Goal: Task Accomplishment & Management: Complete application form

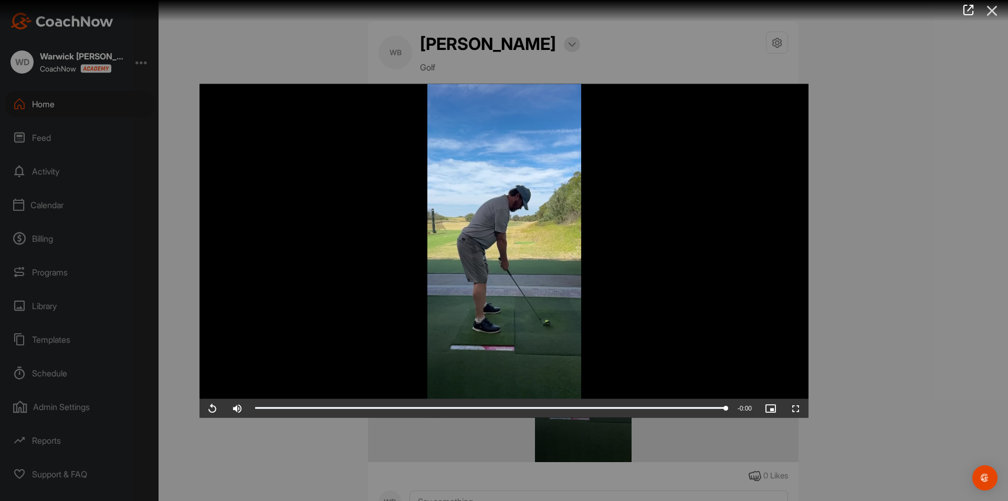
click at [987, 9] on icon at bounding box center [993, 10] width 24 height 19
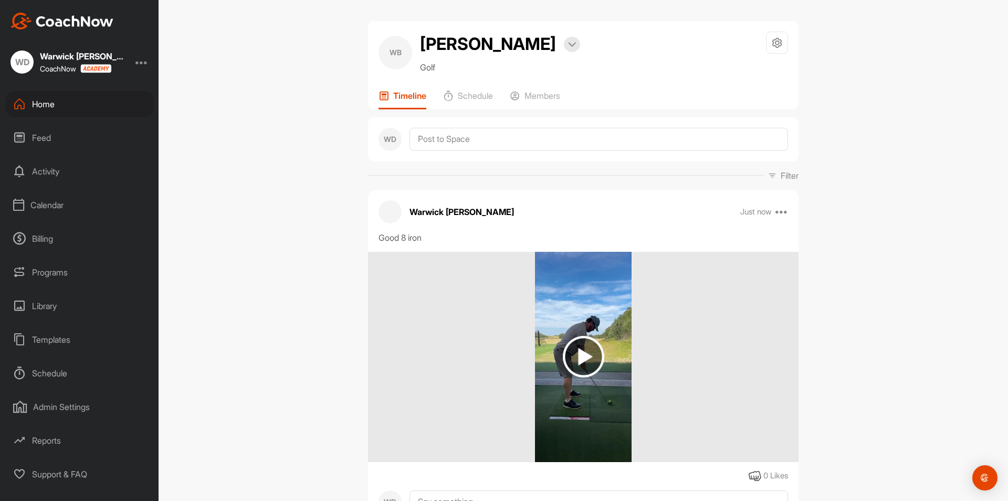
click at [30, 104] on div "Home" at bounding box center [80, 104] width 148 height 26
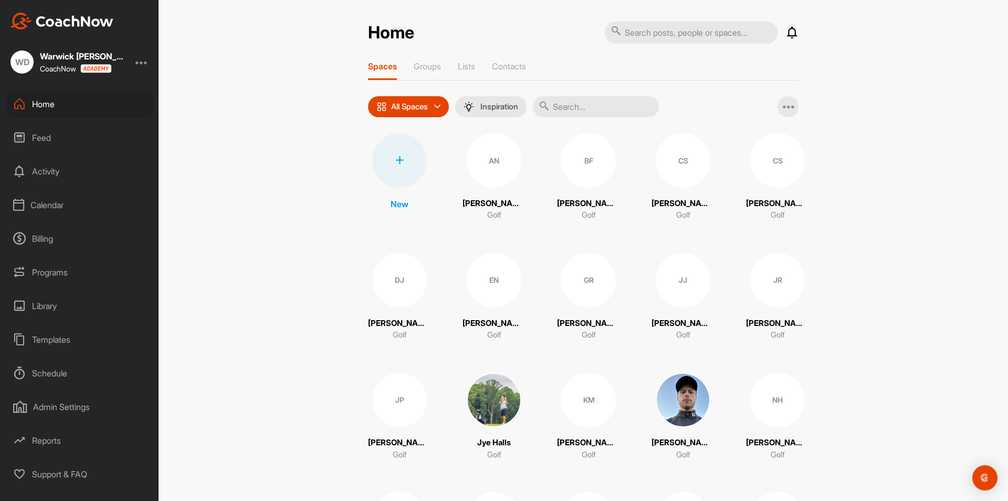
click at [389, 159] on div at bounding box center [399, 160] width 55 height 55
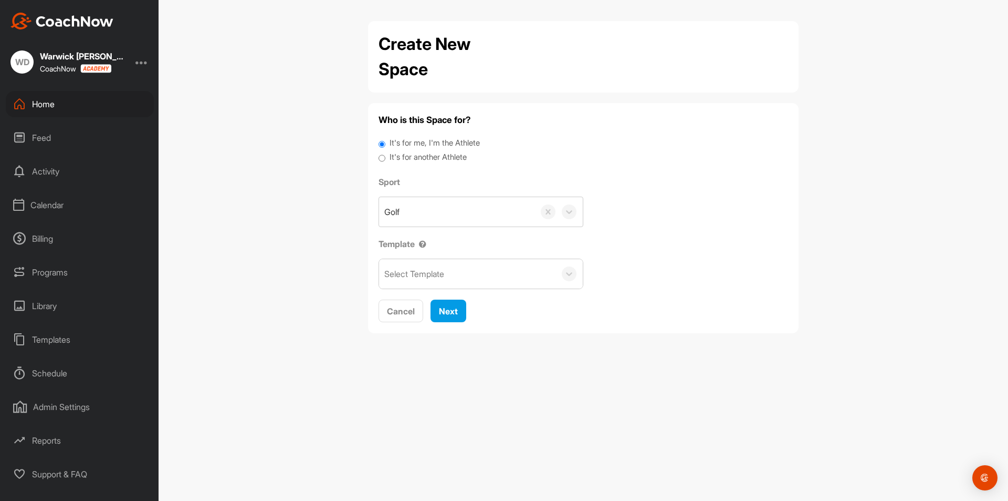
click at [381, 161] on input "It's for another Athlete" at bounding box center [382, 158] width 7 height 14
radio input "true"
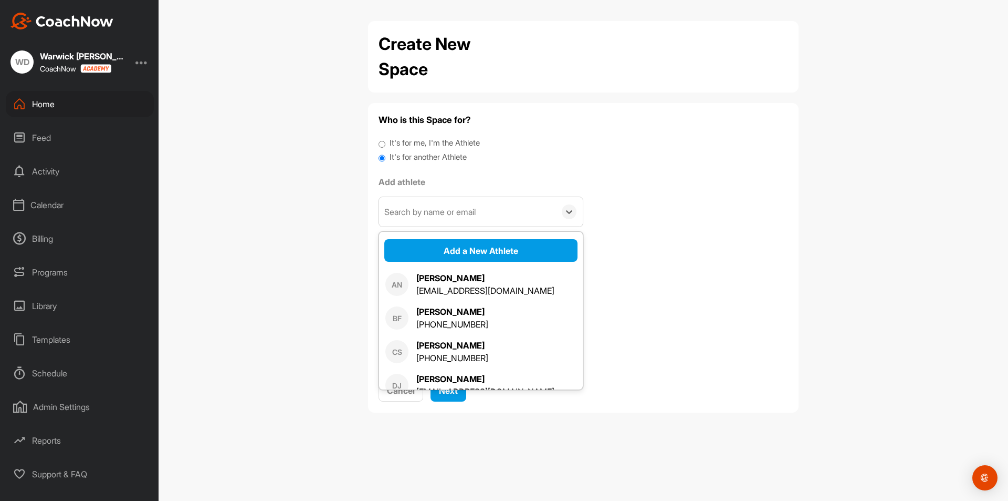
click at [424, 213] on div "Search by name or email" at bounding box center [429, 211] width 91 height 13
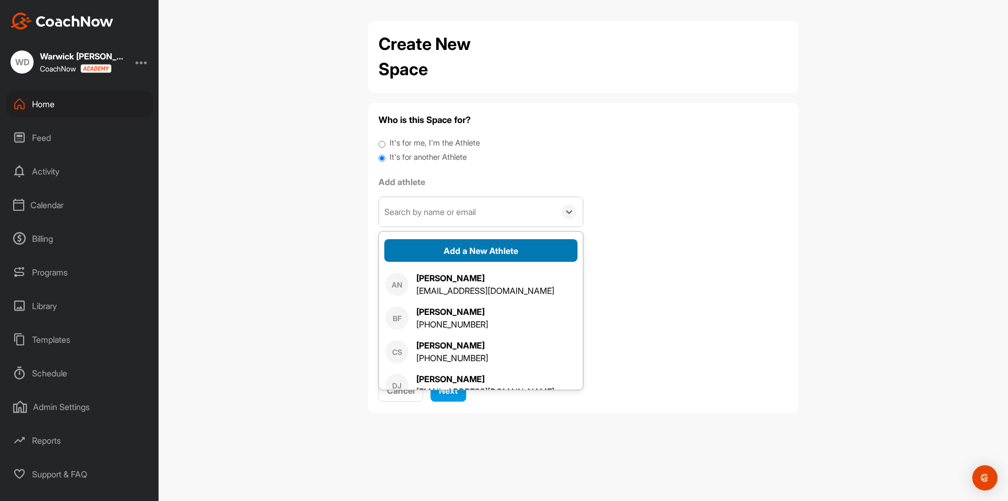
click at [428, 247] on button "Add a New Athlete" at bounding box center [480, 250] width 193 height 23
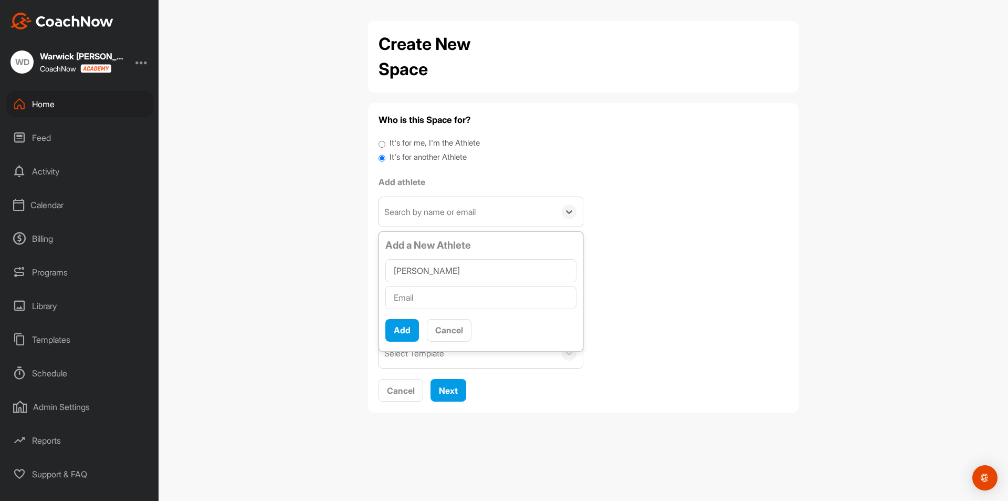
type input "[PERSON_NAME]"
click at [413, 299] on input "text" at bounding box center [481, 297] width 191 height 23
type input "[EMAIL_ADDRESS][DOMAIN_NAME]"
click at [402, 330] on button "Add" at bounding box center [403, 330] width 34 height 23
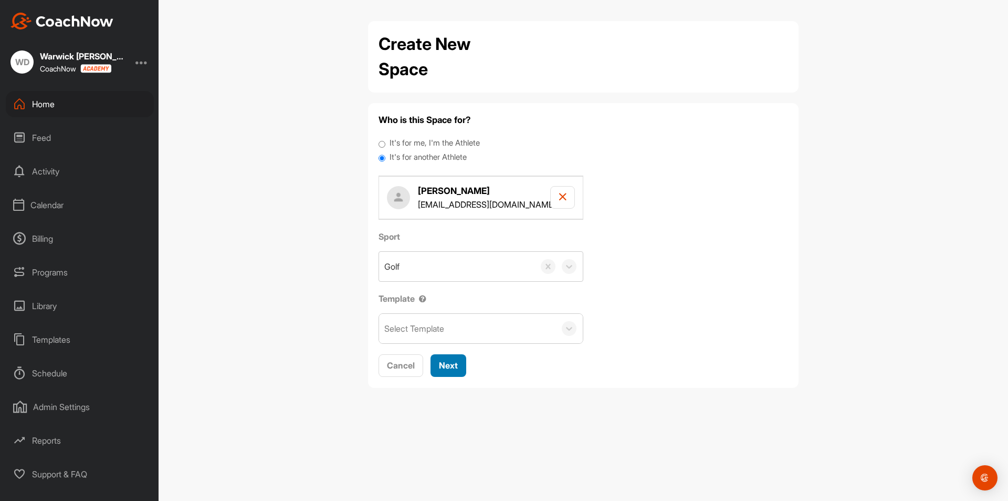
click at [440, 361] on span "Next" at bounding box center [448, 365] width 19 height 11
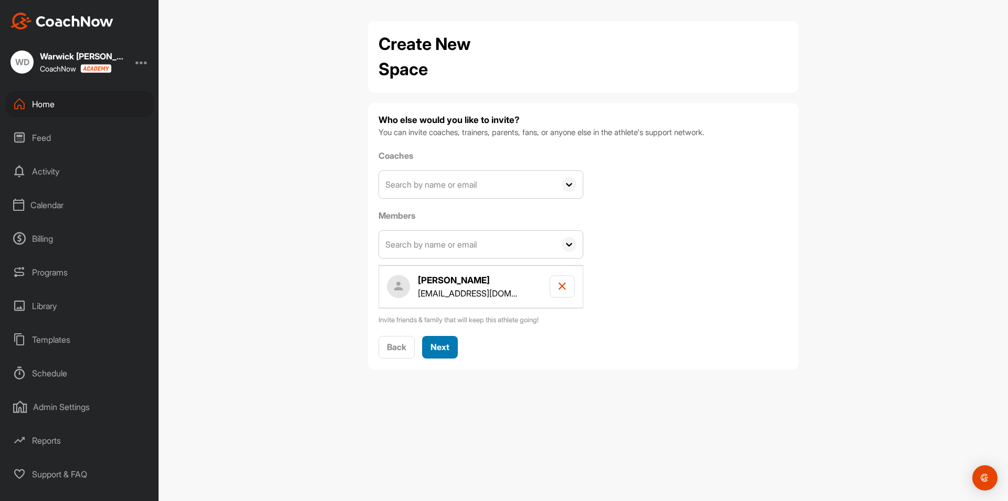
click at [446, 346] on span "Next" at bounding box center [440, 346] width 19 height 11
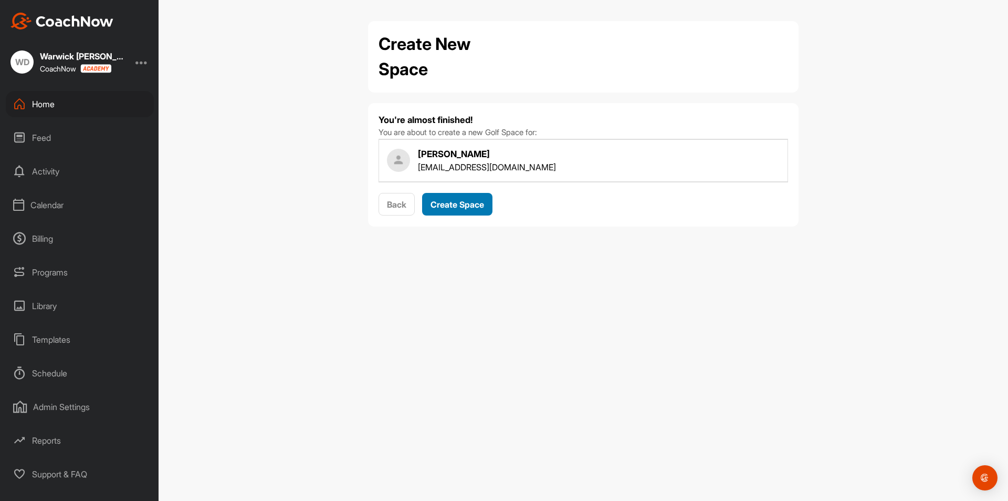
click at [460, 210] on div "Create Space" at bounding box center [458, 204] width 54 height 13
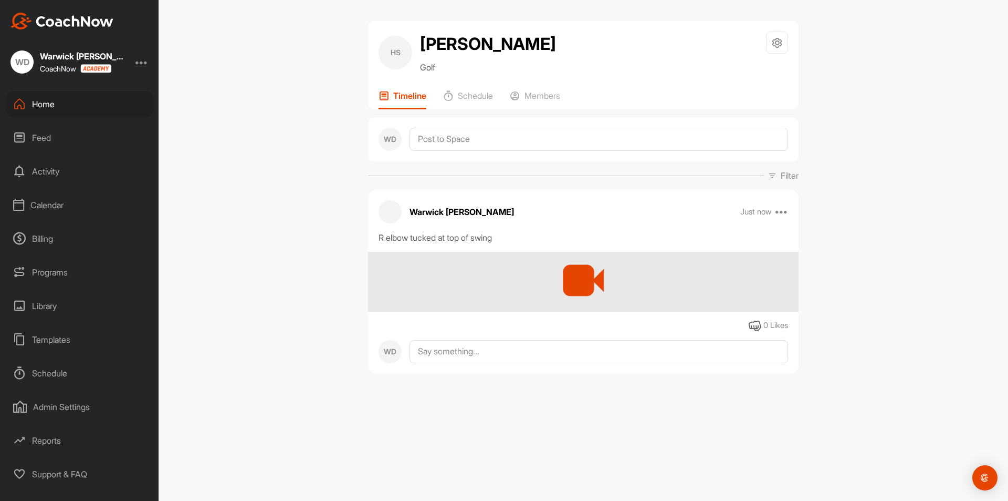
click at [562, 294] on div at bounding box center [583, 280] width 57 height 57
click at [574, 282] on div at bounding box center [583, 280] width 57 height 57
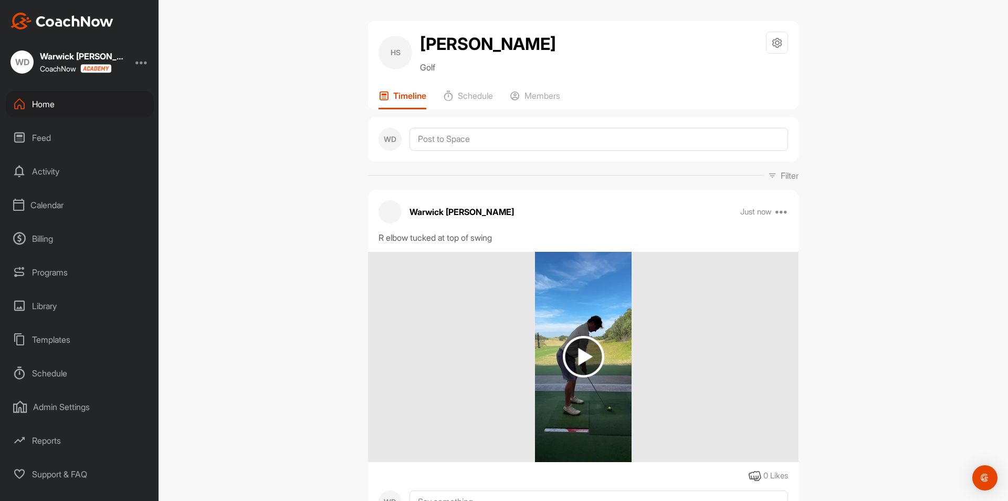
click at [599, 290] on img at bounding box center [583, 357] width 97 height 210
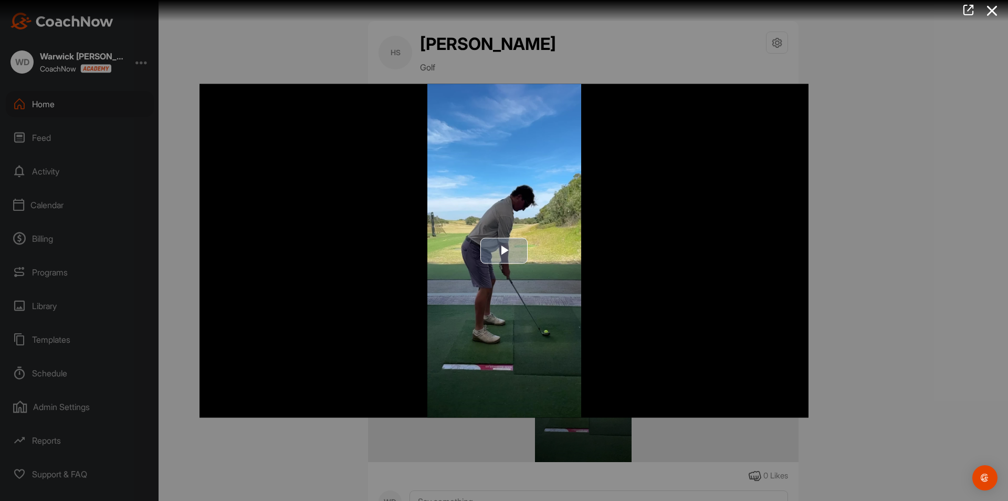
click at [793, 392] on img "Video Player" at bounding box center [504, 251] width 609 height 334
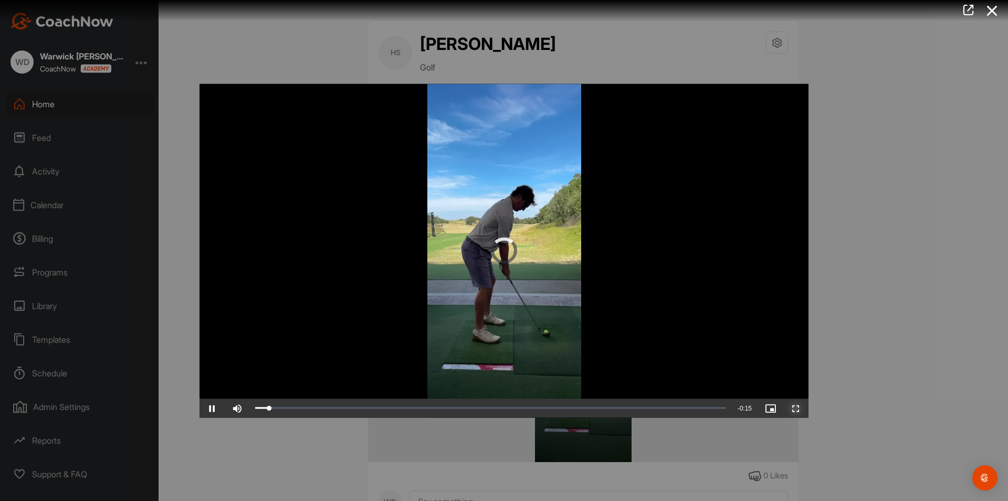
click at [799, 408] on span "Video Player" at bounding box center [796, 408] width 25 height 0
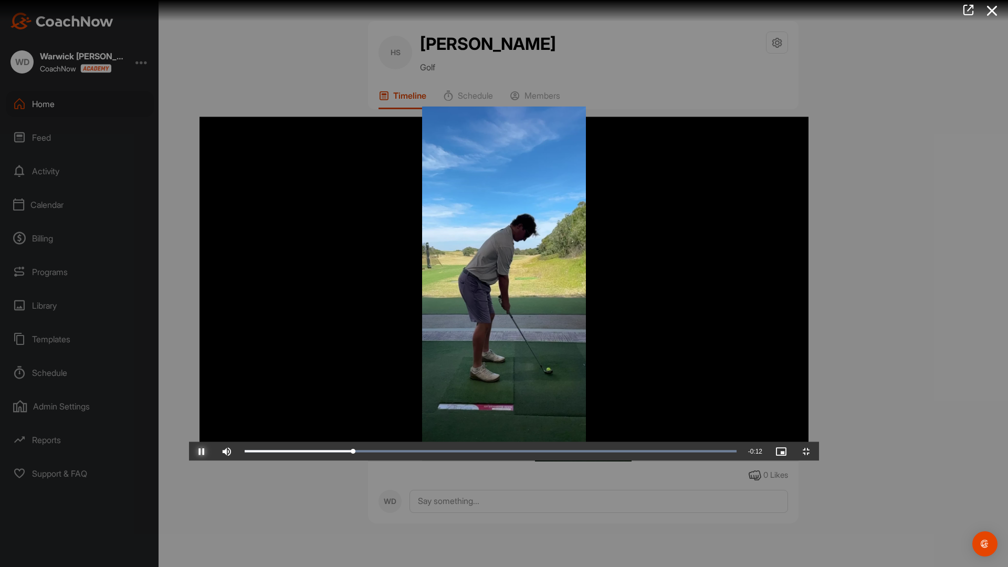
click at [189, 452] on span "Video Player" at bounding box center [201, 452] width 25 height 0
drag, startPoint x: 252, startPoint y: 556, endPoint x: 497, endPoint y: 485, distance: 255.2
click at [497, 461] on div "Video Player is loading. Play Video Play Skip Backward Skip Forward Mute Curren…" at bounding box center [504, 284] width 630 height 355
